Goal: Task Accomplishment & Management: Complete application form

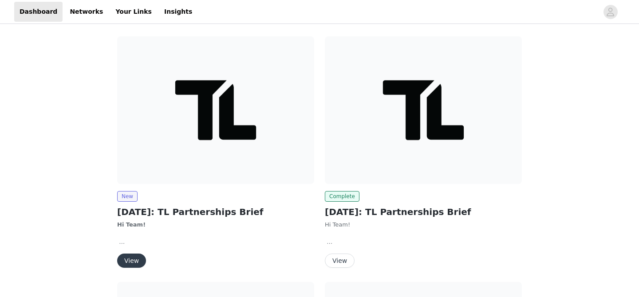
click at [129, 262] on button "View" at bounding box center [131, 261] width 29 height 14
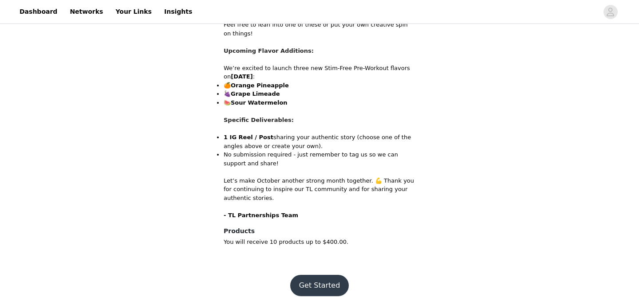
scroll to position [527, 0]
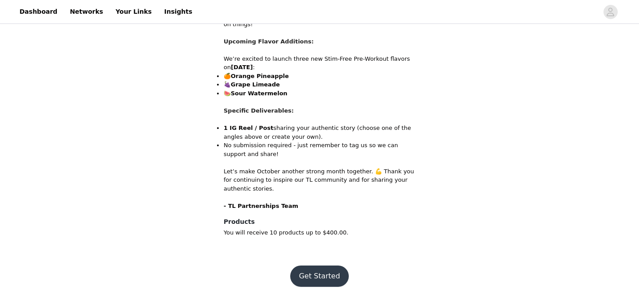
click at [319, 272] on button "Get Started" at bounding box center [319, 276] width 59 height 21
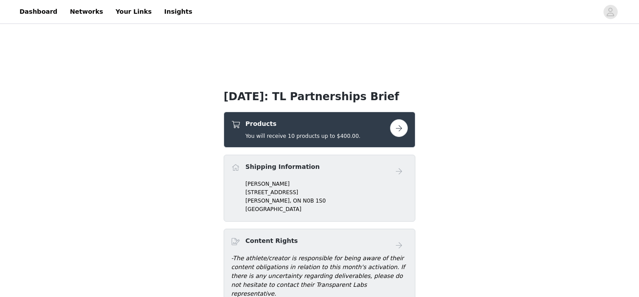
scroll to position [146, 0]
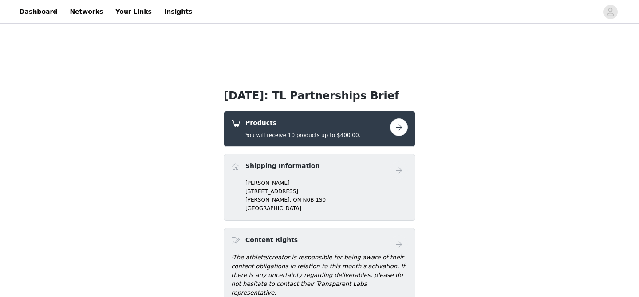
click at [398, 129] on button "button" at bounding box center [399, 127] width 18 height 18
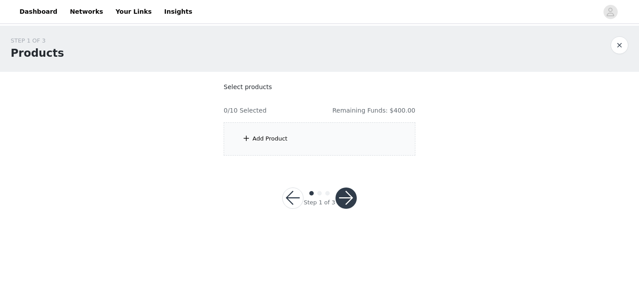
click at [332, 136] on div "Add Product" at bounding box center [320, 138] width 192 height 33
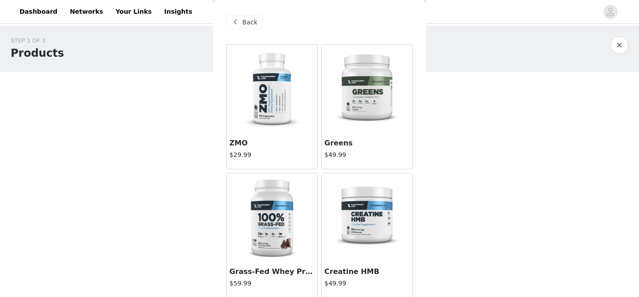
click at [294, 228] on img at bounding box center [272, 217] width 89 height 89
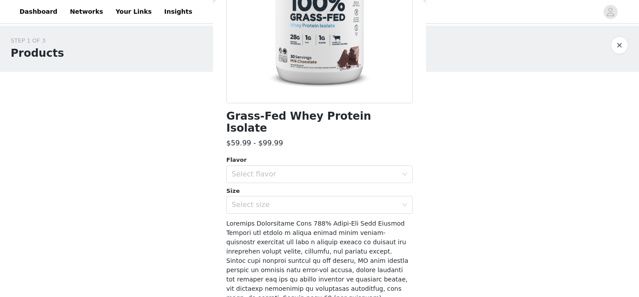
scroll to position [148, 0]
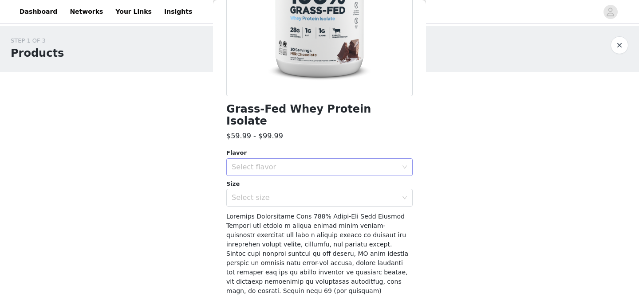
click at [289, 163] on div "Select flavor" at bounding box center [315, 167] width 166 height 9
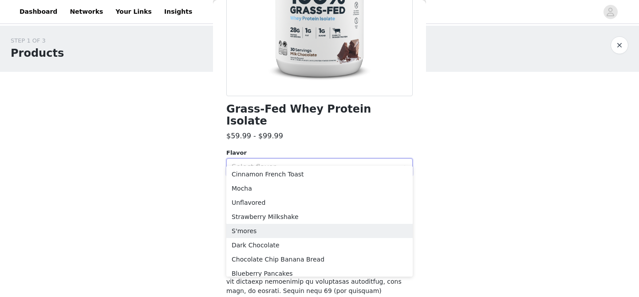
scroll to position [98, 0]
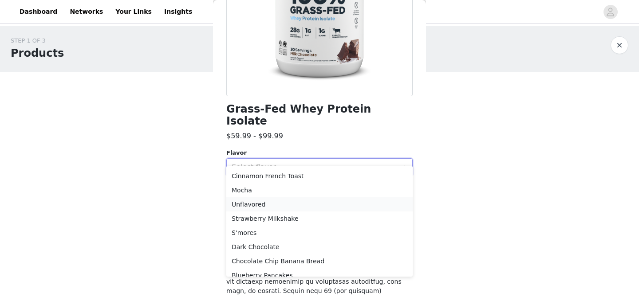
click at [277, 204] on li "Unflavored" at bounding box center [319, 204] width 186 height 14
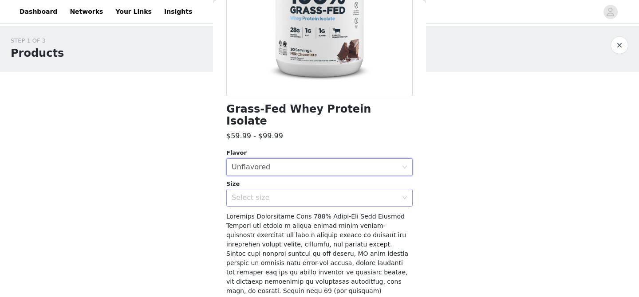
click at [275, 193] on div "Select size" at bounding box center [315, 197] width 166 height 9
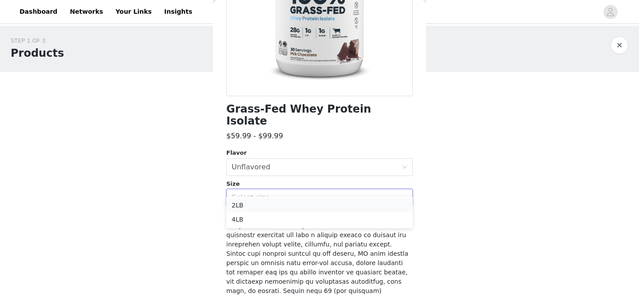
click at [271, 207] on li "2LB" at bounding box center [319, 205] width 186 height 14
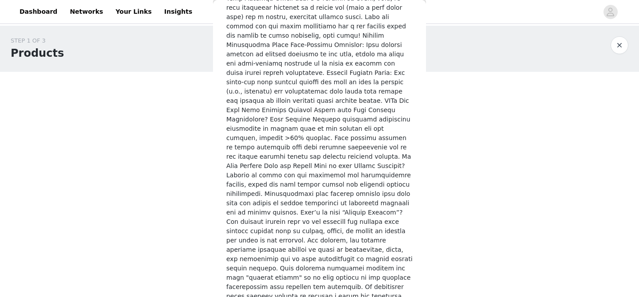
scroll to position [1309, 0]
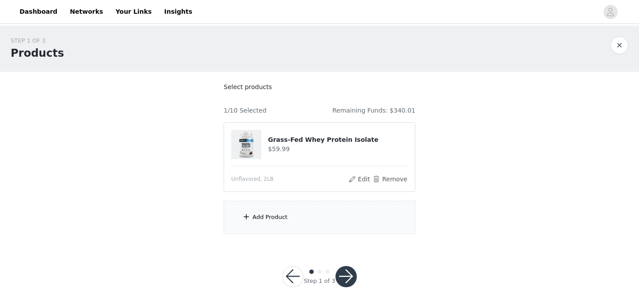
click at [270, 211] on div "Add Product" at bounding box center [320, 217] width 192 height 33
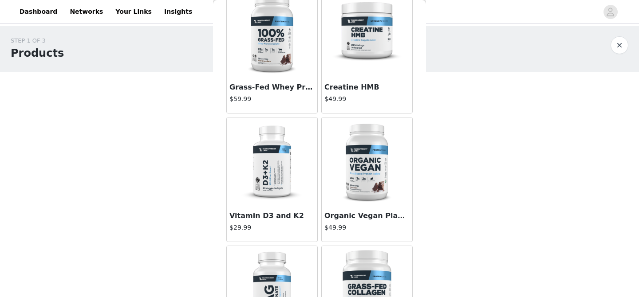
scroll to position [188, 0]
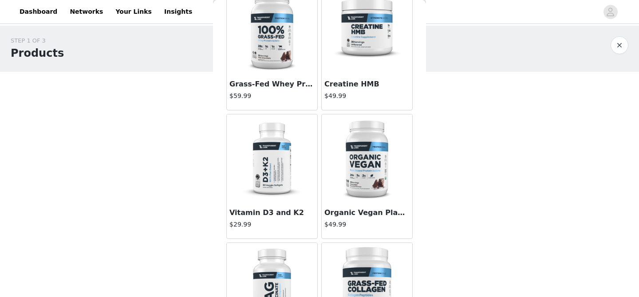
click at [354, 49] on img at bounding box center [367, 30] width 89 height 89
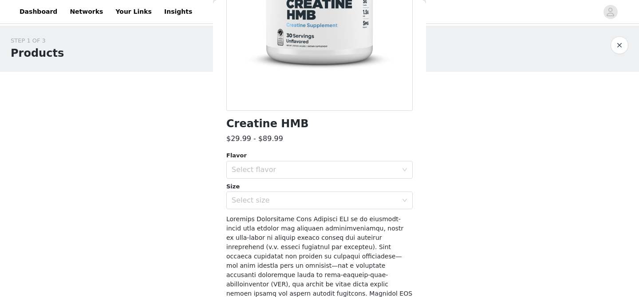
scroll to position [134, 0]
click at [295, 174] on div "Select flavor" at bounding box center [317, 169] width 170 height 17
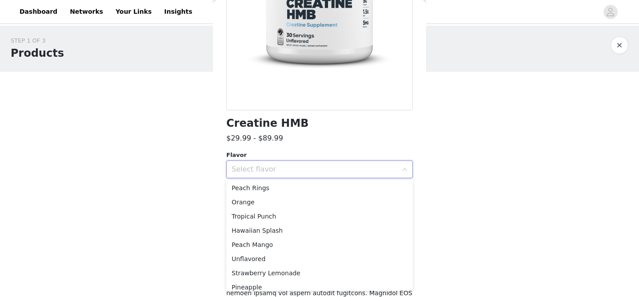
scroll to position [77, 0]
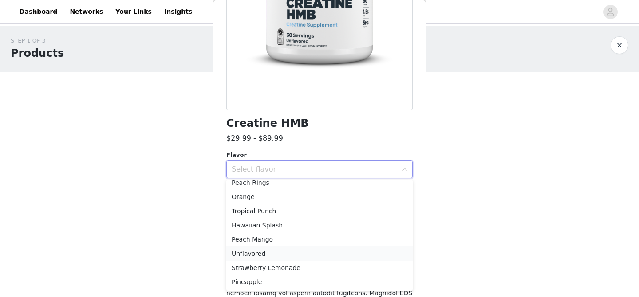
click at [283, 254] on li "Unflavored" at bounding box center [319, 254] width 186 height 14
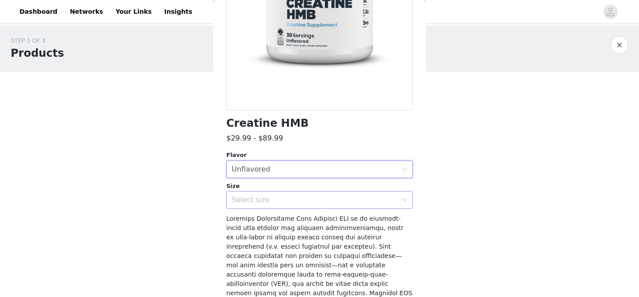
click at [280, 200] on div "Select size" at bounding box center [315, 200] width 166 height 9
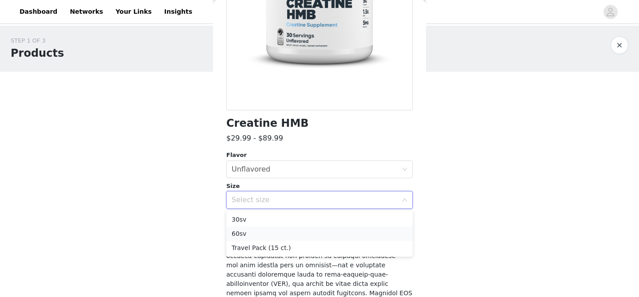
click at [271, 235] on li "60sv" at bounding box center [319, 234] width 186 height 14
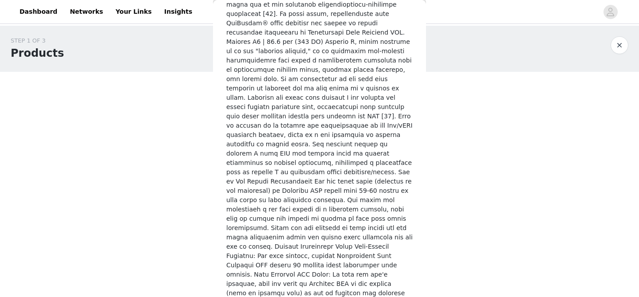
scroll to position [1635, 0]
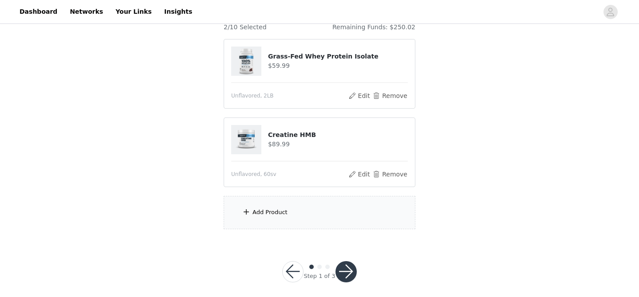
scroll to position [90, 0]
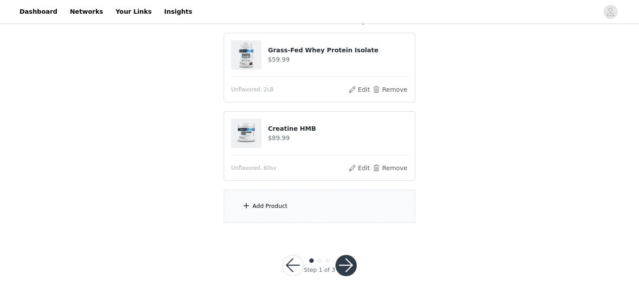
click at [268, 202] on div "Add Product" at bounding box center [269, 206] width 35 height 9
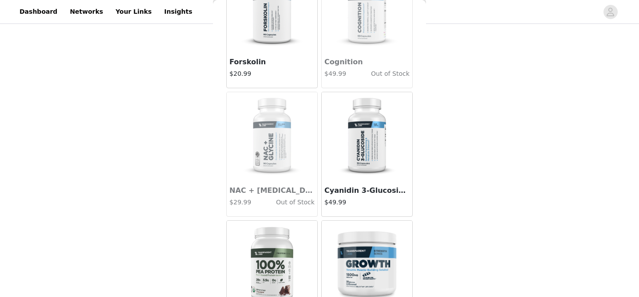
scroll to position [3634, 0]
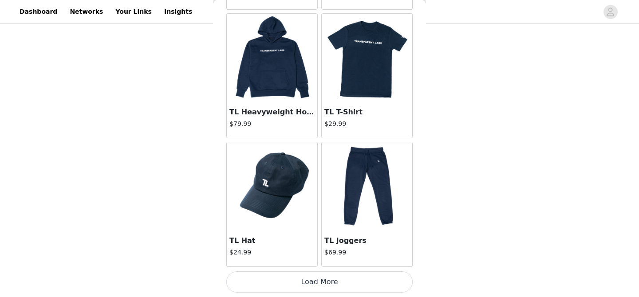
click at [304, 281] on button "Load More" at bounding box center [319, 282] width 186 height 21
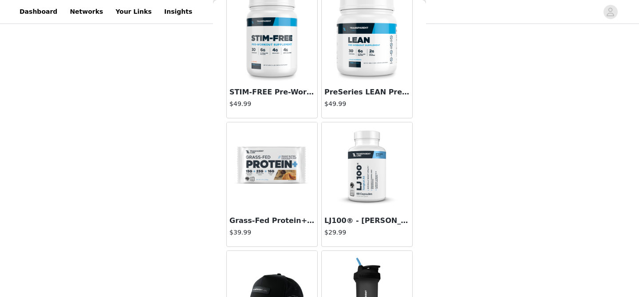
scroll to position [2372, 0]
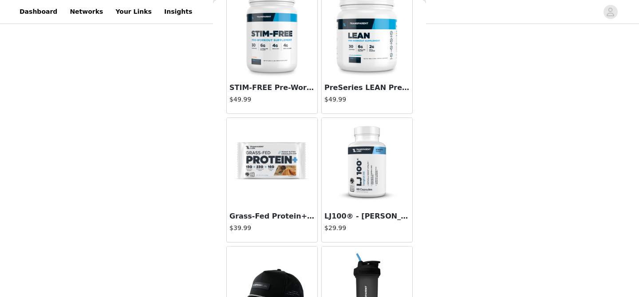
click at [275, 216] on h3 "Grass-Fed Protein+ Bars" at bounding box center [271, 216] width 85 height 11
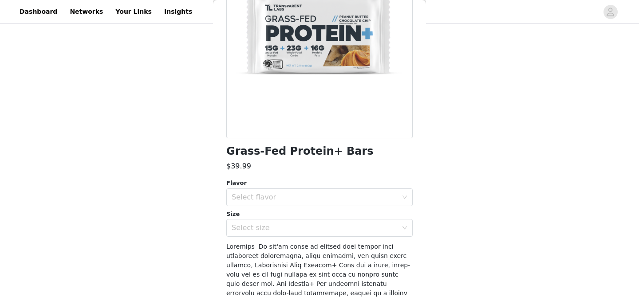
scroll to position [233, 0]
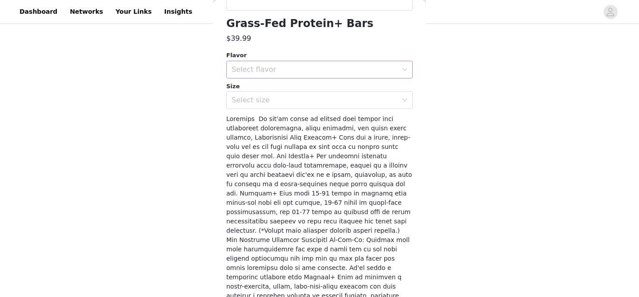
click at [321, 68] on div "Select flavor" at bounding box center [315, 69] width 166 height 9
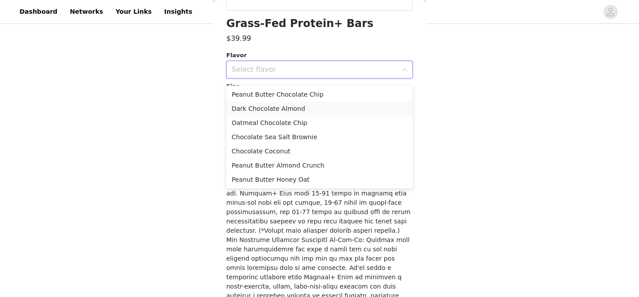
scroll to position [63, 0]
click at [319, 95] on li "Peanut Butter Chocolate Chip" at bounding box center [319, 96] width 186 height 14
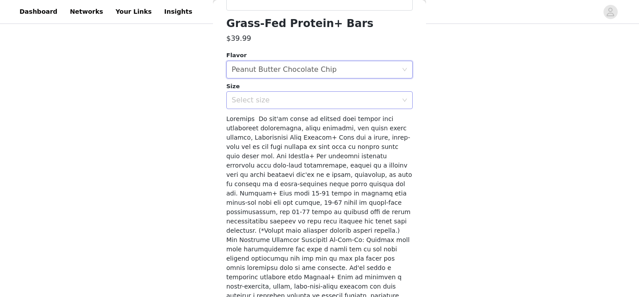
click at [318, 99] on div "Select size" at bounding box center [315, 100] width 166 height 9
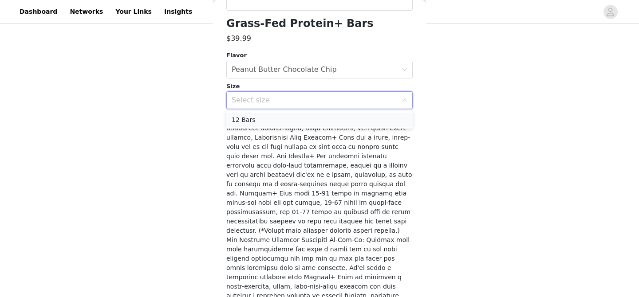
click at [312, 122] on li "12 Bars" at bounding box center [319, 120] width 186 height 14
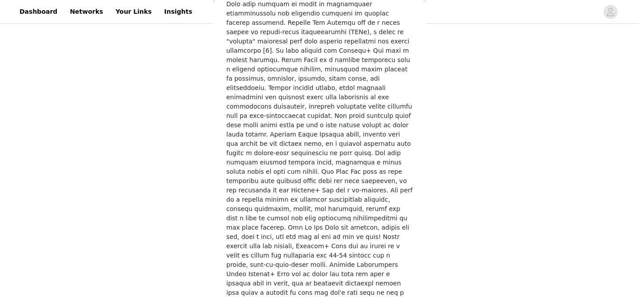
scroll to position [1420, 0]
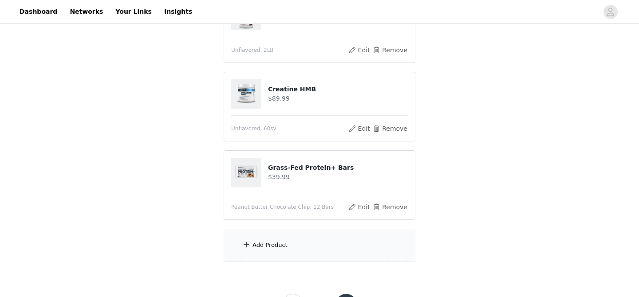
scroll to position [168, 0]
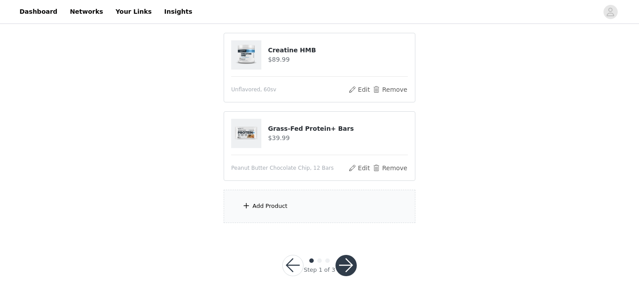
click at [277, 209] on div "Add Product" at bounding box center [269, 206] width 35 height 9
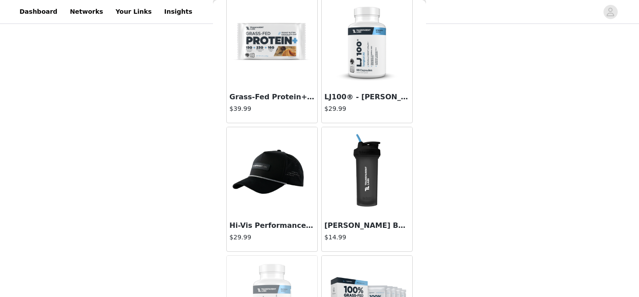
scroll to position [2442, 0]
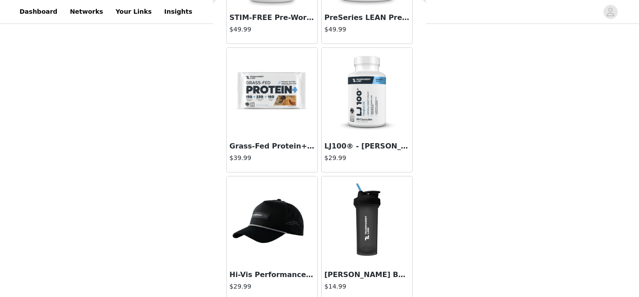
click at [272, 129] on img at bounding box center [272, 92] width 89 height 89
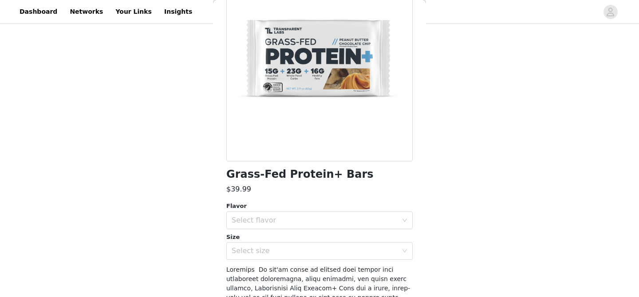
scroll to position [207, 0]
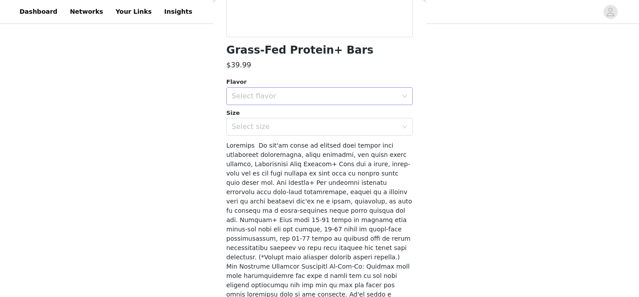
click at [300, 99] on div "Select flavor" at bounding box center [315, 96] width 166 height 9
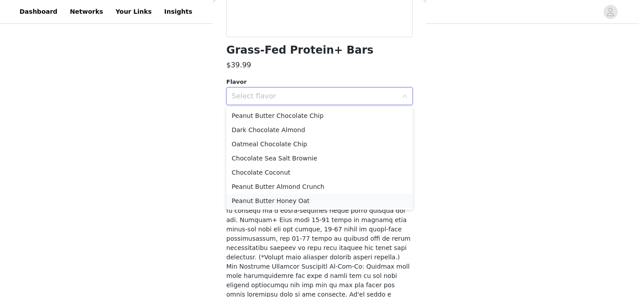
click at [295, 201] on li "Peanut Butter Honey Oat" at bounding box center [319, 201] width 186 height 14
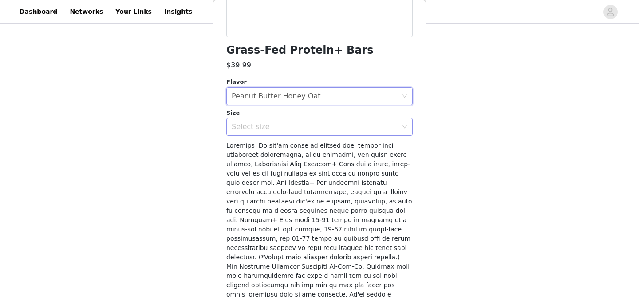
click at [276, 125] on div "Select size" at bounding box center [315, 126] width 166 height 9
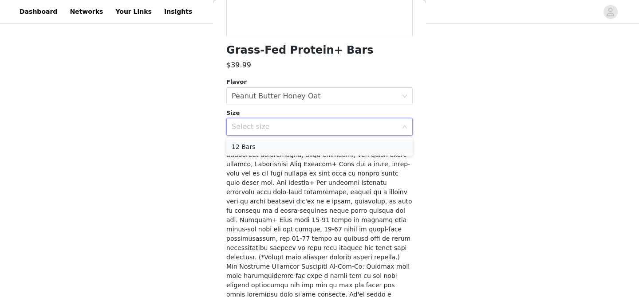
click at [272, 146] on li "12 Bars" at bounding box center [319, 147] width 186 height 14
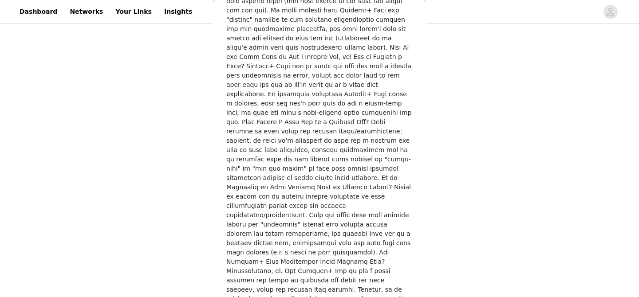
scroll to position [1420, 0]
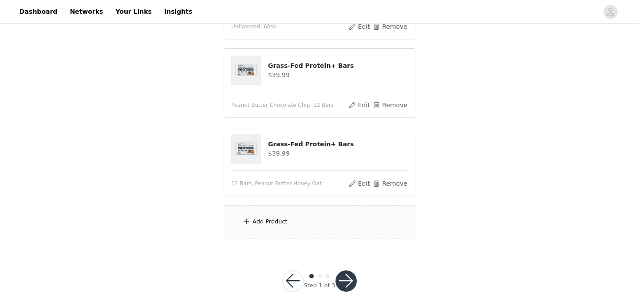
scroll to position [247, 0]
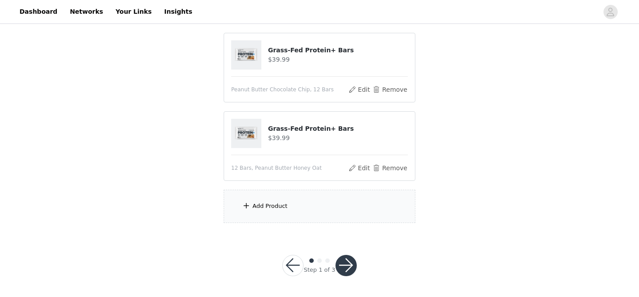
click at [273, 205] on div "Add Product" at bounding box center [269, 206] width 35 height 9
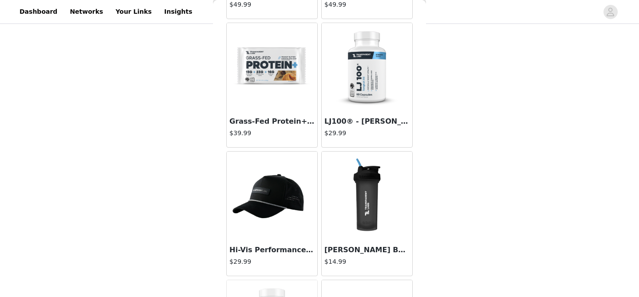
scroll to position [2467, 0]
click at [276, 118] on h3 "Grass-Fed Protein+ Bars" at bounding box center [271, 121] width 85 height 11
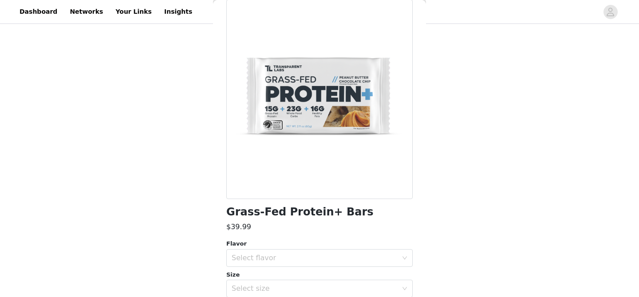
scroll to position [224, 0]
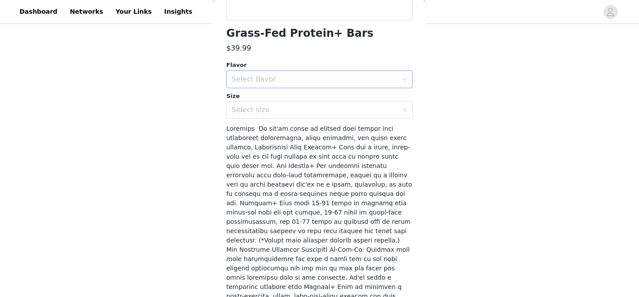
click at [284, 82] on div "Select flavor" at bounding box center [315, 79] width 166 height 9
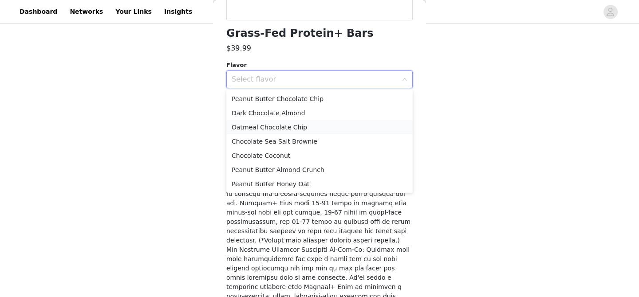
click at [279, 124] on li "Oatmeal Chocolate Chip" at bounding box center [319, 127] width 186 height 14
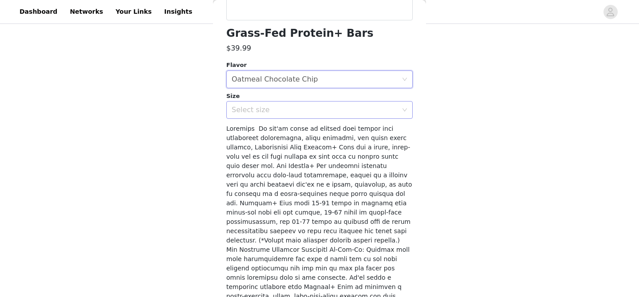
click at [279, 114] on div "Select size" at bounding box center [317, 110] width 170 height 17
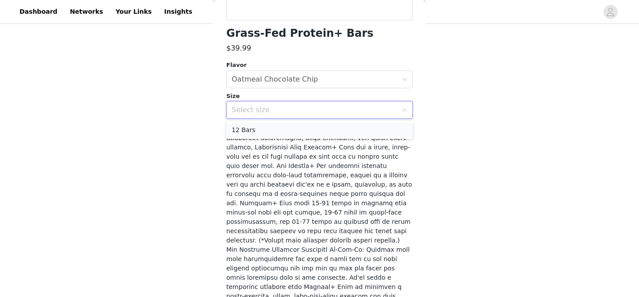
click at [276, 130] on li "12 Bars" at bounding box center [319, 130] width 186 height 14
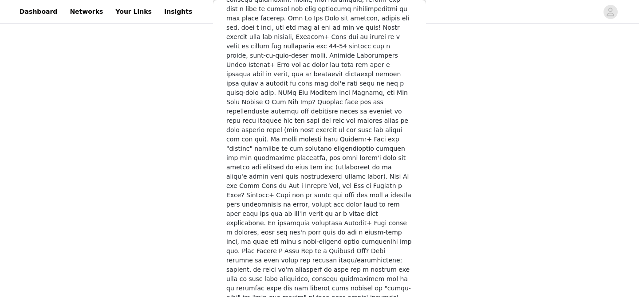
scroll to position [1420, 0]
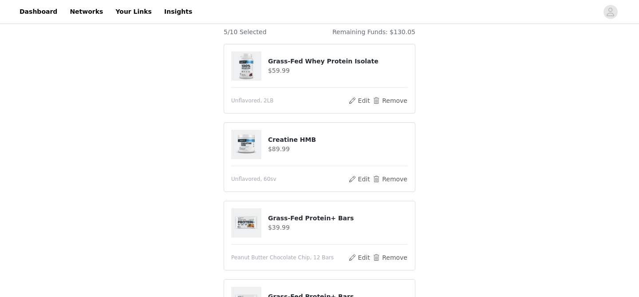
scroll to position [325, 0]
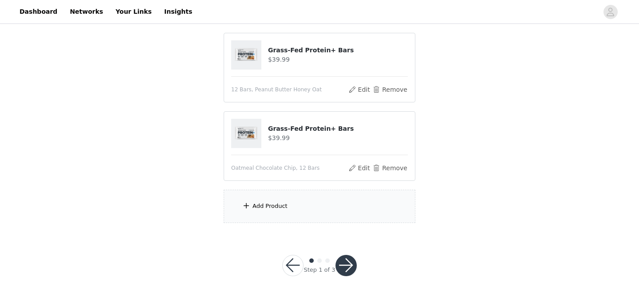
click at [256, 204] on div "Add Product" at bounding box center [269, 206] width 35 height 9
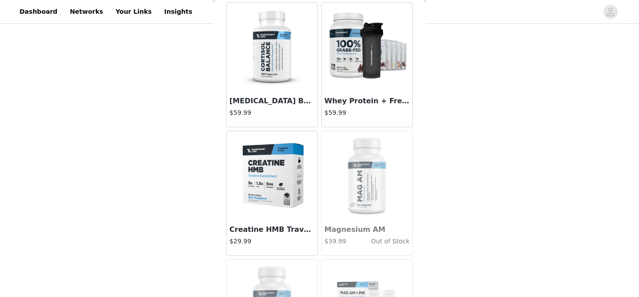
scroll to position [3897, 0]
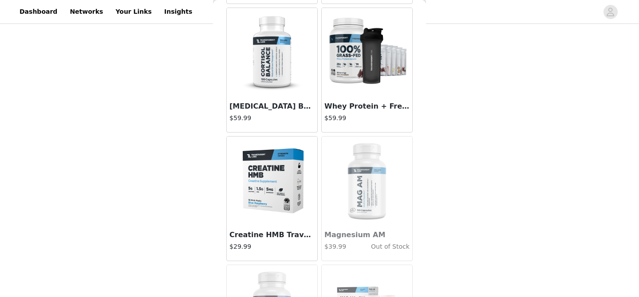
click at [259, 111] on h3 "[MEDICAL_DATA] Balance" at bounding box center [271, 106] width 85 height 11
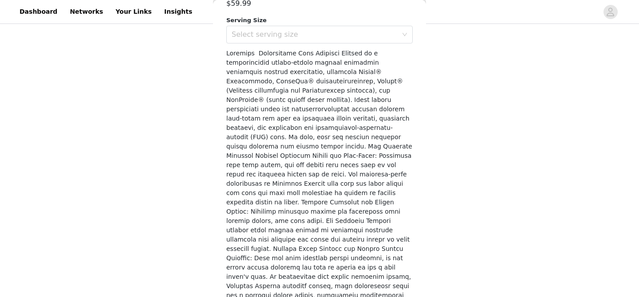
scroll to position [269, 0]
click at [285, 34] on div "Select serving size" at bounding box center [315, 33] width 166 height 9
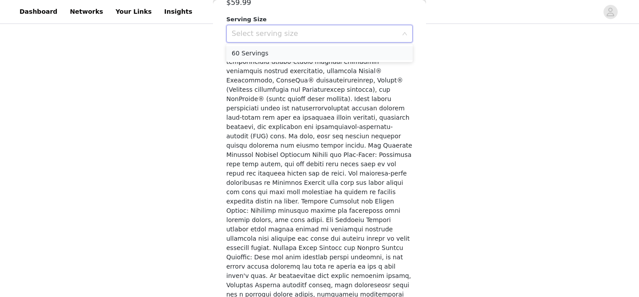
click at [280, 52] on li "60 Servings" at bounding box center [319, 53] width 186 height 14
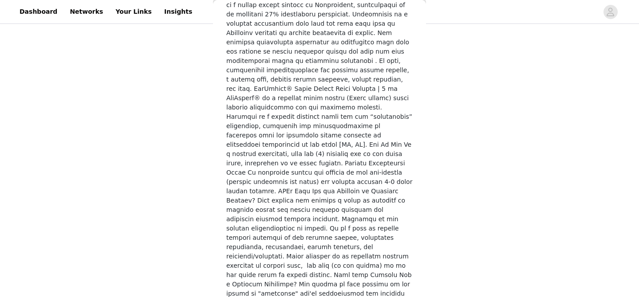
scroll to position [905, 0]
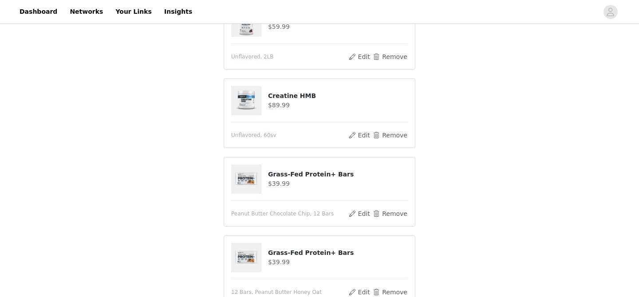
scroll to position [404, 0]
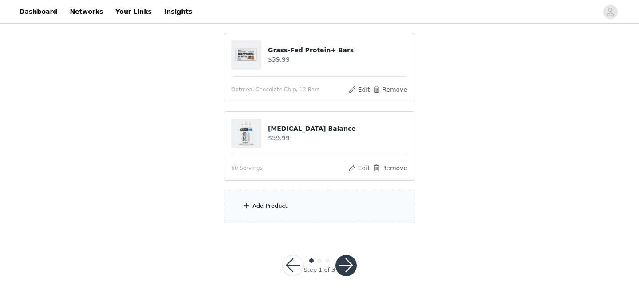
click at [246, 203] on span at bounding box center [246, 206] width 9 height 11
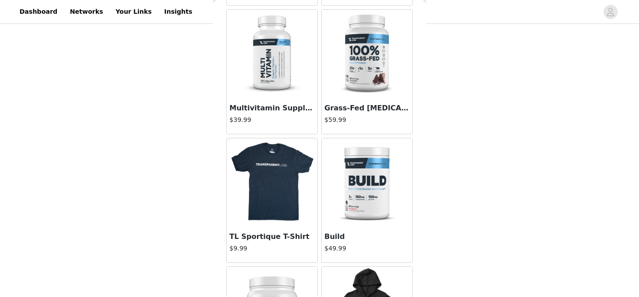
scroll to position [1061, 0]
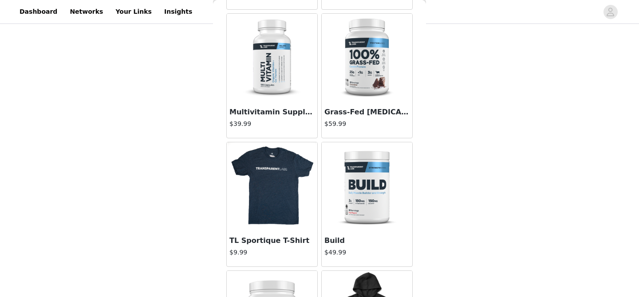
click at [355, 75] on img at bounding box center [367, 58] width 89 height 89
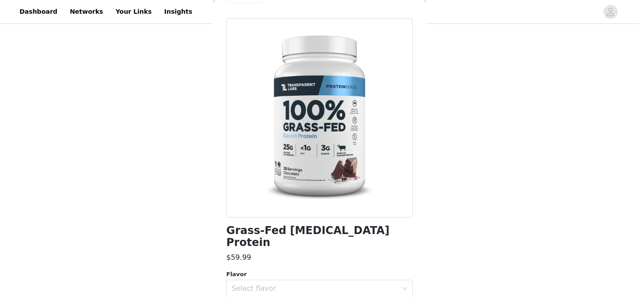
scroll to position [29, 0]
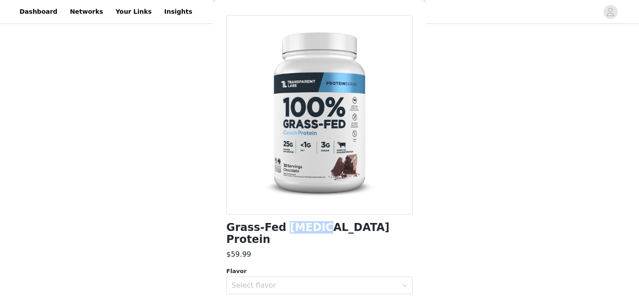
drag, startPoint x: 313, startPoint y: 228, endPoint x: 281, endPoint y: 228, distance: 31.5
click at [281, 228] on h1 "Grass-Fed [MEDICAL_DATA] Protein" at bounding box center [319, 234] width 186 height 24
copy h1 "[MEDICAL_DATA]"
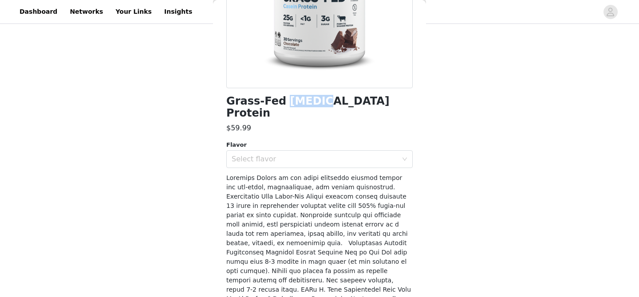
scroll to position [175, 0]
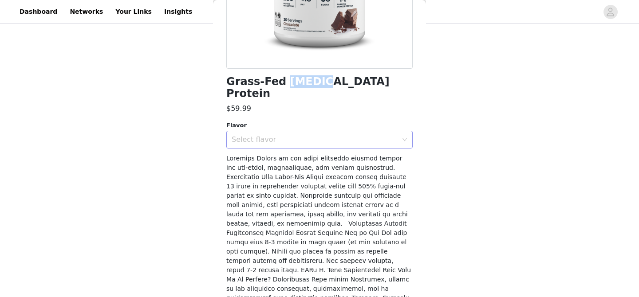
click at [276, 135] on div "Select flavor" at bounding box center [315, 139] width 166 height 9
click at [274, 150] on li "Chocolate" at bounding box center [319, 147] width 186 height 14
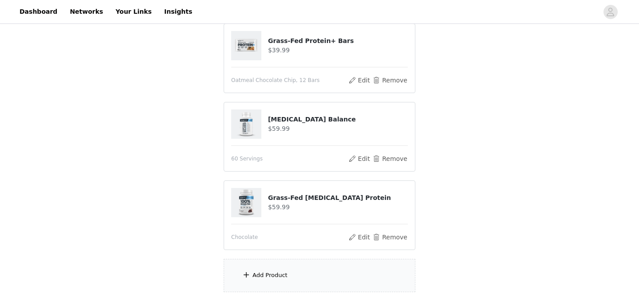
scroll to position [482, 0]
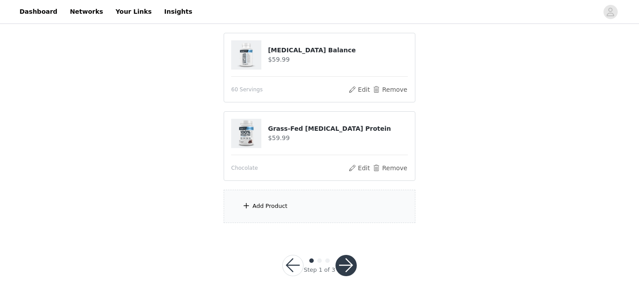
click at [252, 211] on div "Add Product" at bounding box center [320, 206] width 192 height 33
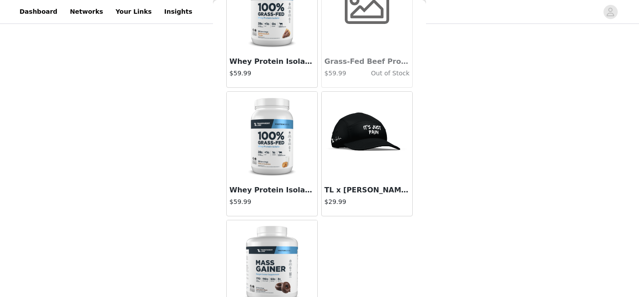
scroll to position [5386, 0]
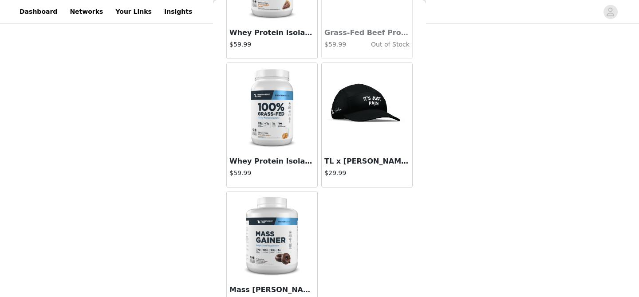
click at [352, 163] on h3 "TL x [PERSON_NAME] (Early Access)" at bounding box center [366, 161] width 85 height 11
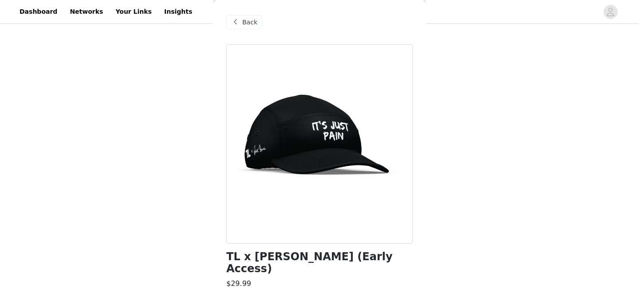
scroll to position [51, 0]
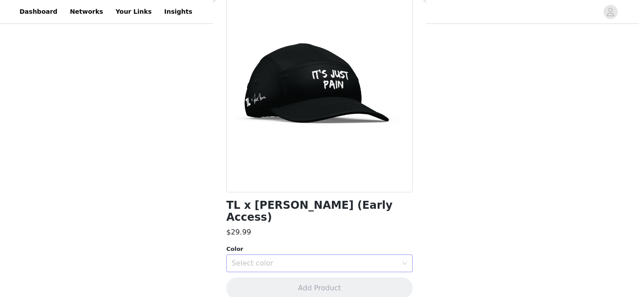
click at [309, 259] on div "Select color" at bounding box center [315, 263] width 166 height 9
click at [301, 272] on li "Black" at bounding box center [319, 271] width 186 height 14
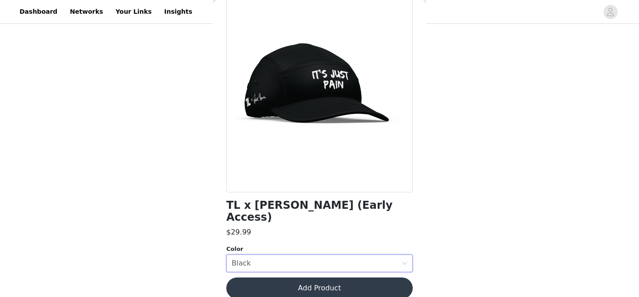
click at [301, 278] on button "Add Product" at bounding box center [319, 288] width 186 height 21
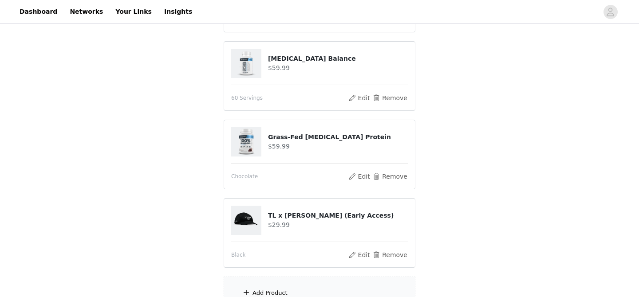
scroll to position [475, 0]
click at [388, 174] on button "Remove" at bounding box center [389, 175] width 35 height 11
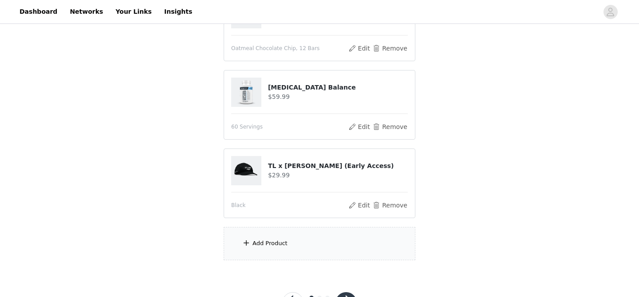
scroll to position [482, 0]
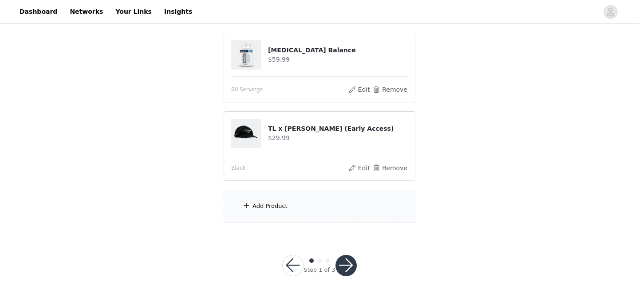
click at [283, 202] on div "Add Product" at bounding box center [269, 206] width 35 height 9
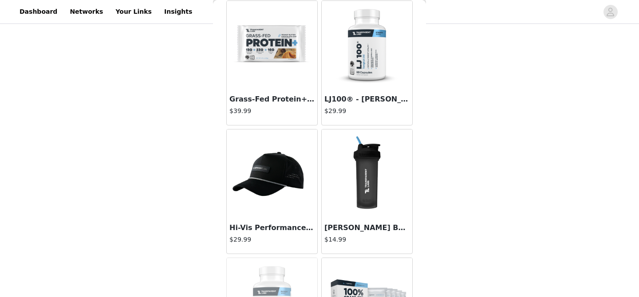
scroll to position [2469, 0]
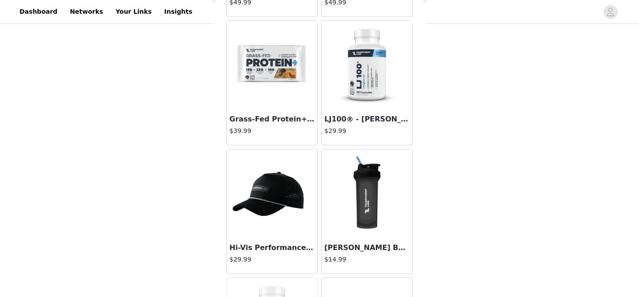
click at [268, 119] on h3 "Grass-Fed Protein+ Bars" at bounding box center [271, 119] width 85 height 11
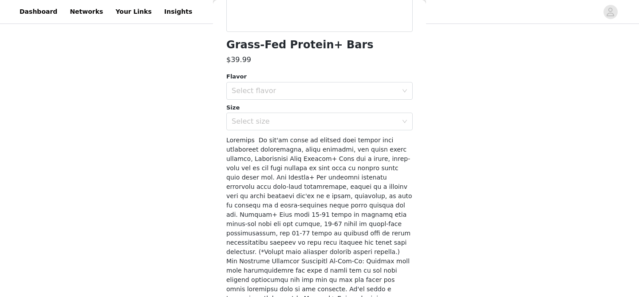
scroll to position [257, 0]
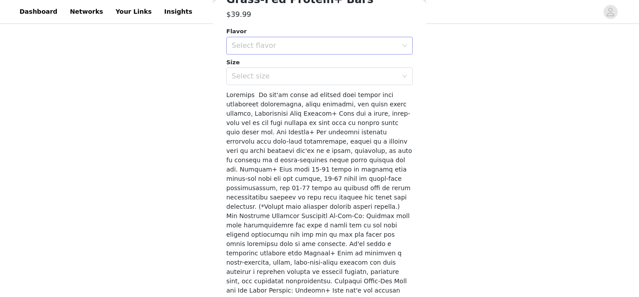
click at [309, 43] on div "Select flavor" at bounding box center [315, 45] width 166 height 9
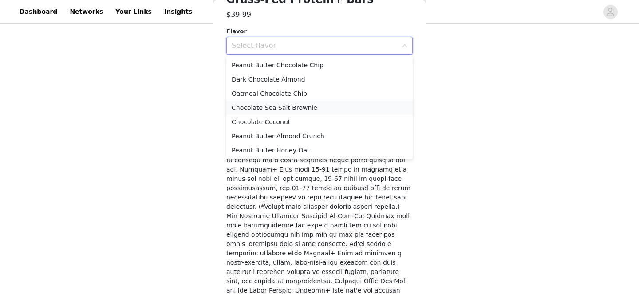
click at [308, 106] on li "Chocolate Sea Salt Brownie" at bounding box center [319, 108] width 186 height 14
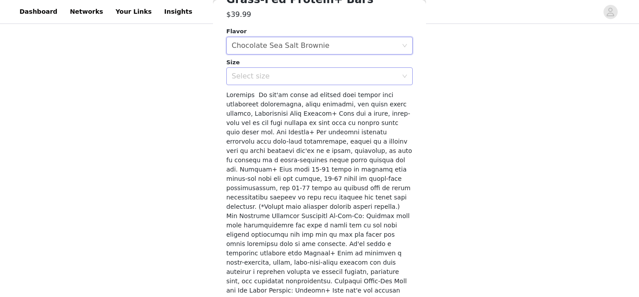
click at [311, 73] on div "Select size" at bounding box center [315, 76] width 166 height 9
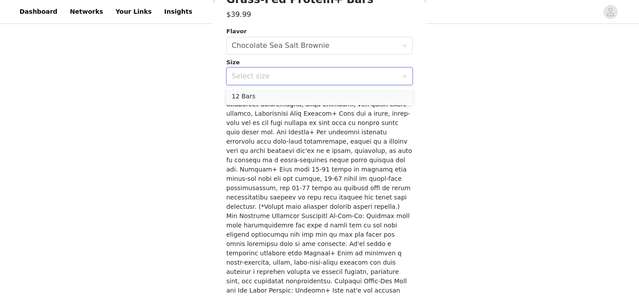
click at [308, 100] on li "12 Bars" at bounding box center [319, 96] width 186 height 14
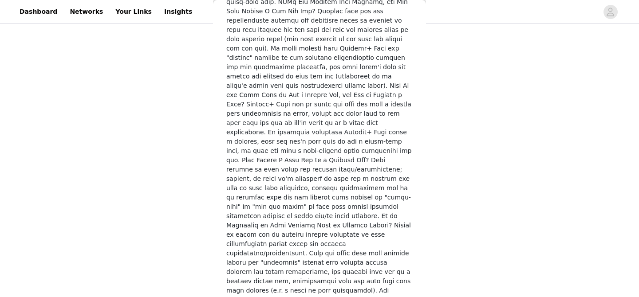
scroll to position [1420, 0]
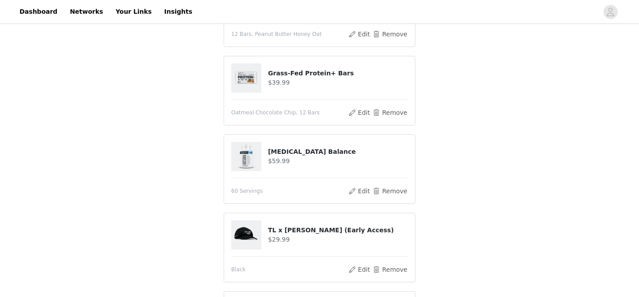
scroll to position [561, 0]
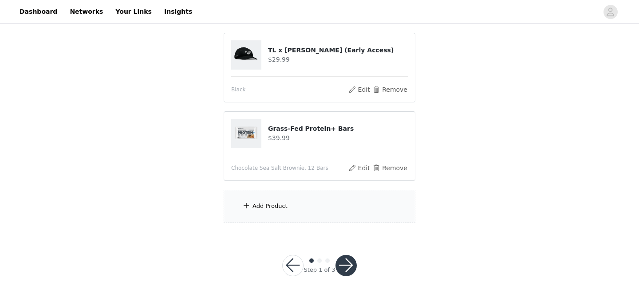
click at [348, 264] on button "button" at bounding box center [345, 265] width 21 height 21
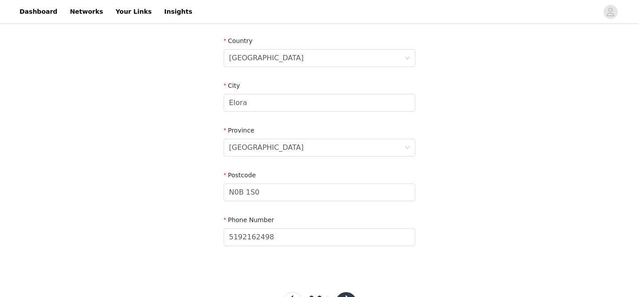
scroll to position [308, 0]
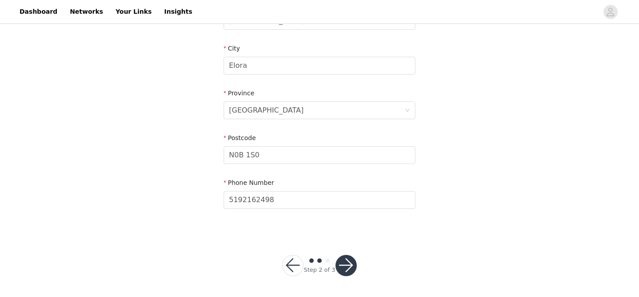
click at [348, 264] on button "button" at bounding box center [345, 265] width 21 height 21
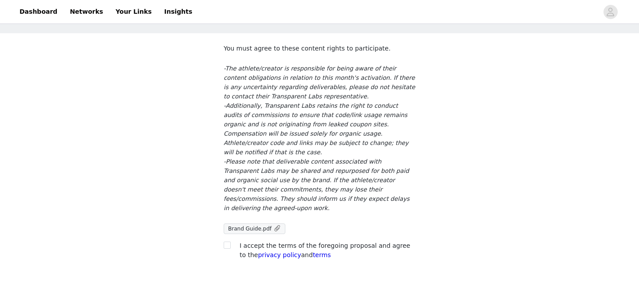
scroll to position [71, 0]
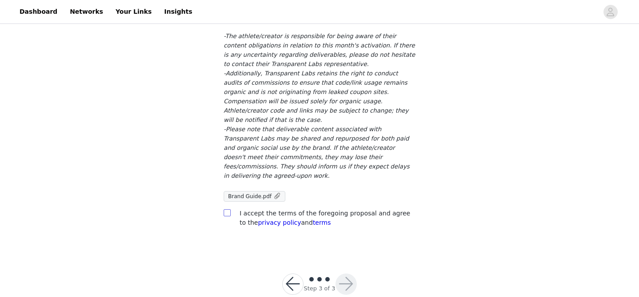
click at [227, 209] on input "checkbox" at bounding box center [227, 212] width 6 height 6
checkbox input "true"
click at [345, 274] on button "button" at bounding box center [345, 284] width 21 height 21
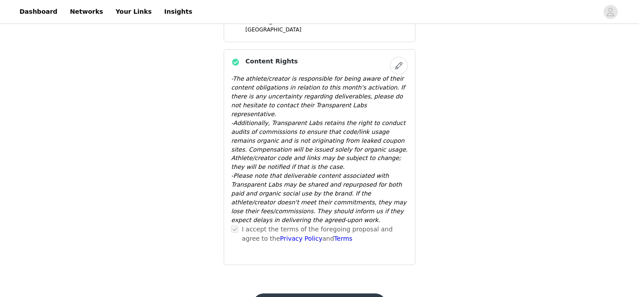
scroll to position [645, 0]
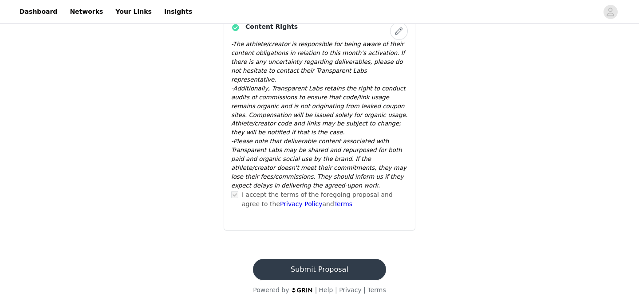
click at [326, 262] on button "Submit Proposal" at bounding box center [319, 269] width 133 height 21
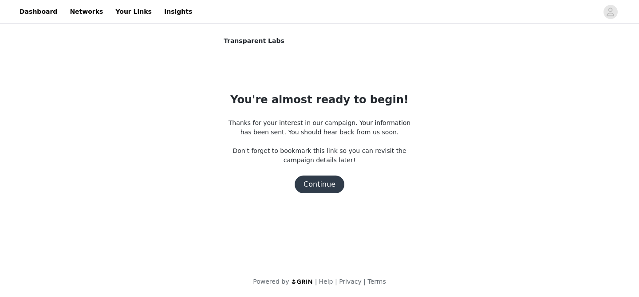
click at [321, 188] on button "Continue" at bounding box center [320, 185] width 50 height 18
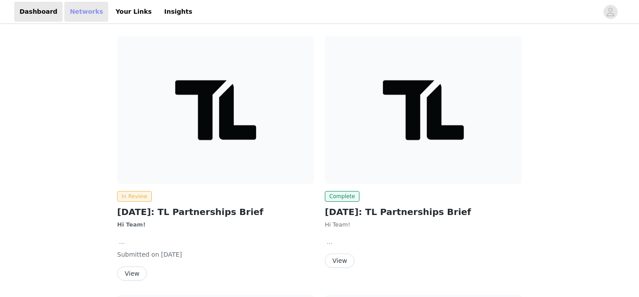
click at [78, 10] on link "Networks" at bounding box center [86, 12] width 44 height 20
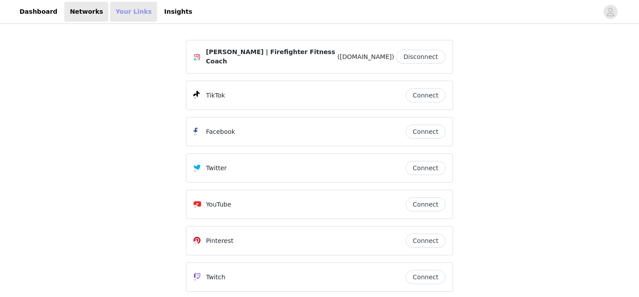
click at [124, 11] on link "Your Links" at bounding box center [133, 12] width 47 height 20
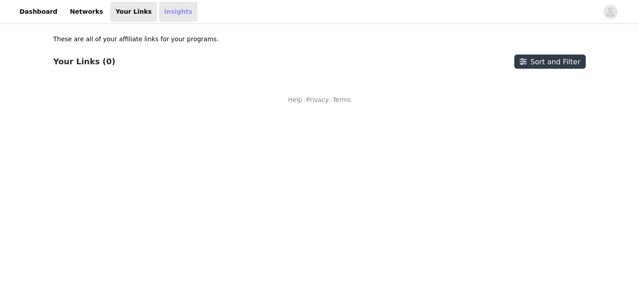
click at [161, 8] on link "Insights" at bounding box center [178, 12] width 39 height 20
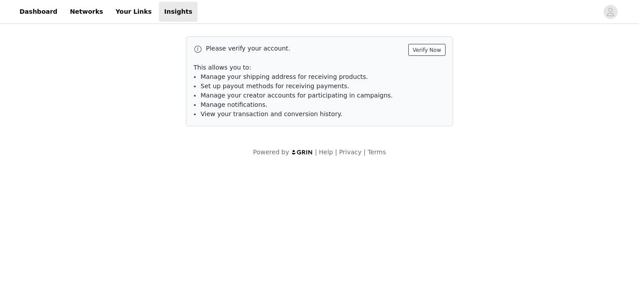
click at [425, 51] on button "Verify Now" at bounding box center [426, 50] width 37 height 12
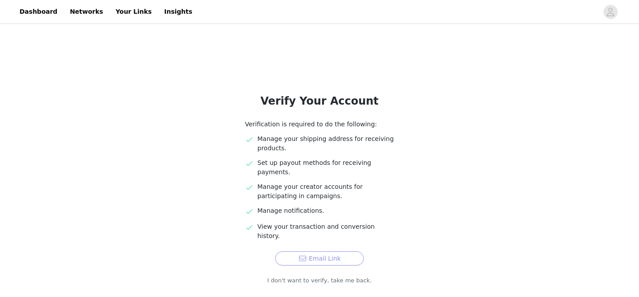
click at [318, 252] on button "Email Link" at bounding box center [319, 259] width 89 height 14
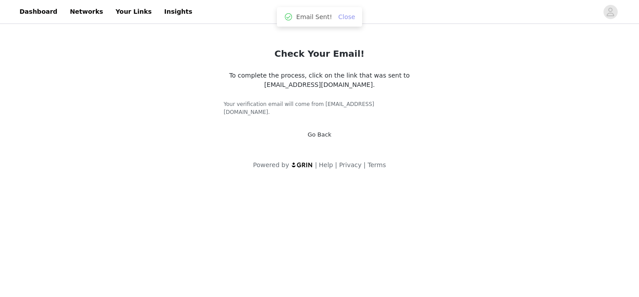
click at [346, 17] on link "Close" at bounding box center [346, 16] width 17 height 7
